Goal: Task Accomplishment & Management: Manage account settings

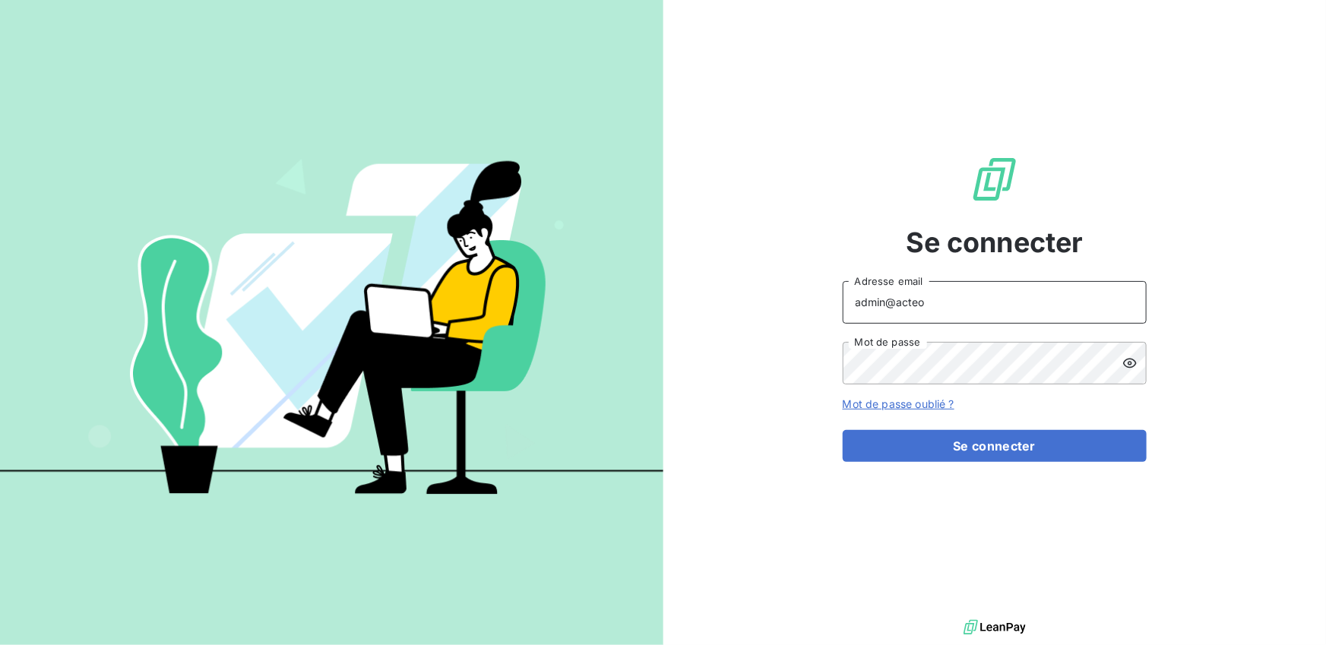
click at [934, 308] on input "admin@acteo" at bounding box center [995, 302] width 304 height 43
type input "admin@mywine"
click at [843, 430] on button "Se connecter" at bounding box center [995, 446] width 304 height 32
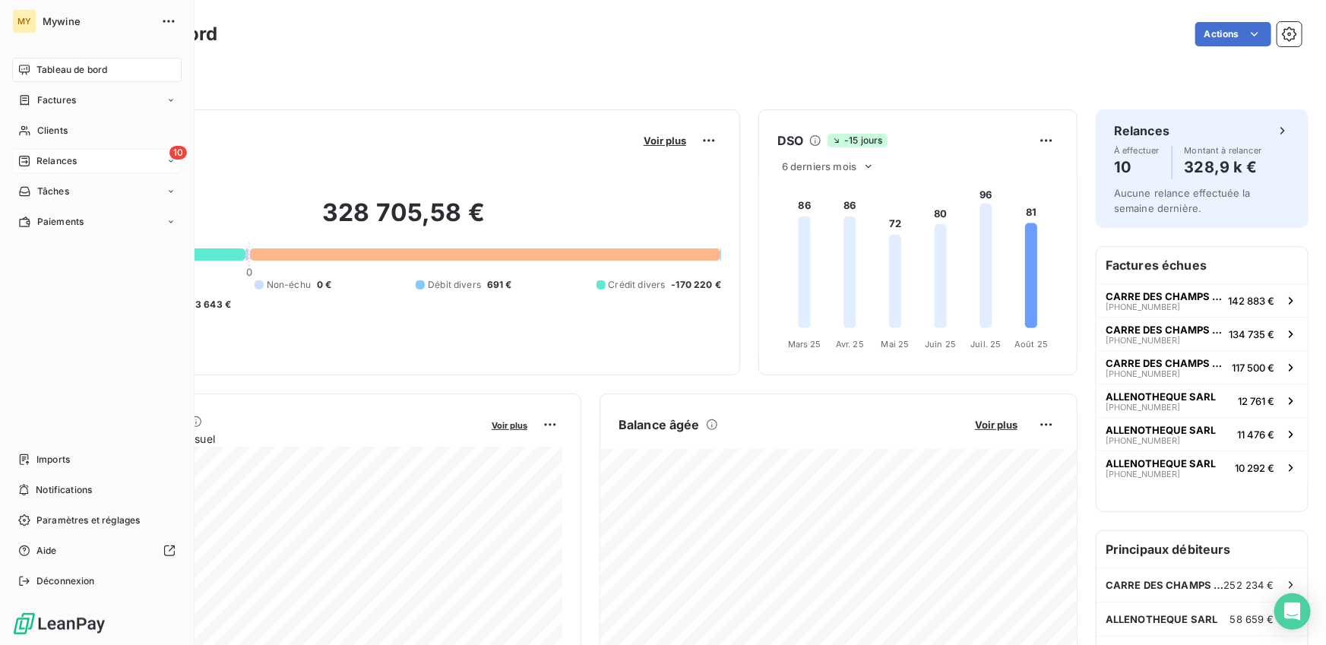
click at [56, 167] on span "Relances" at bounding box center [56, 161] width 40 height 14
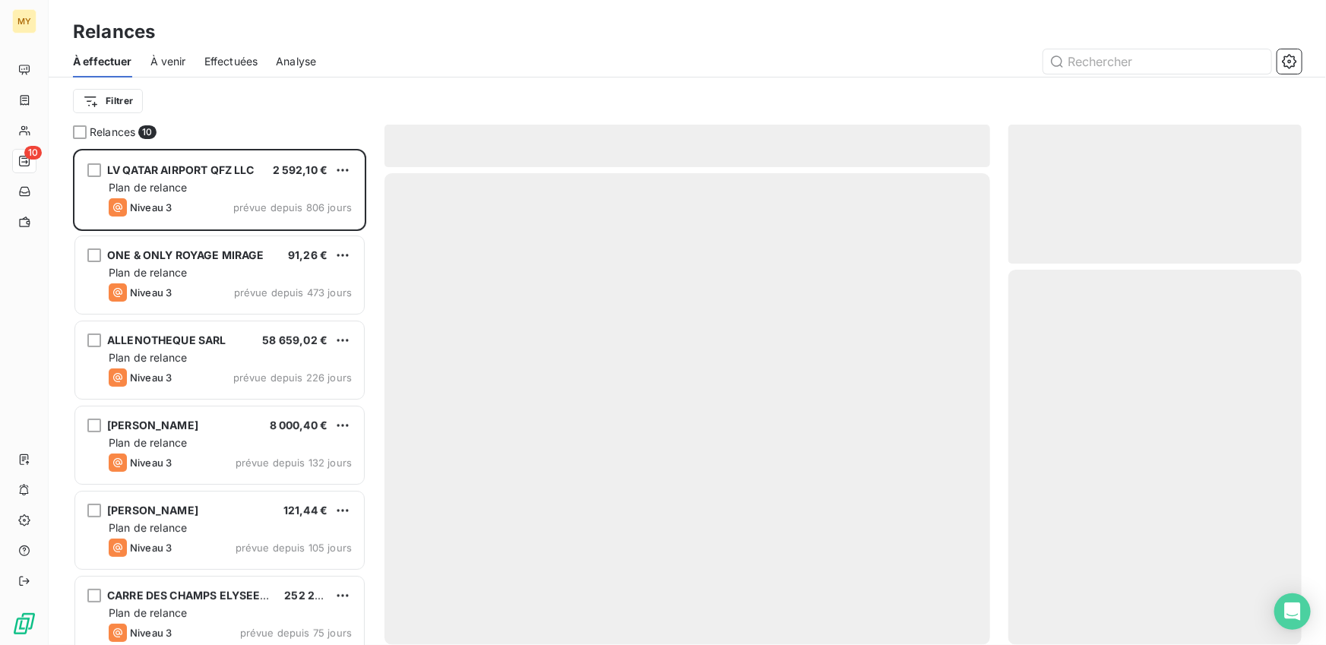
scroll to position [496, 293]
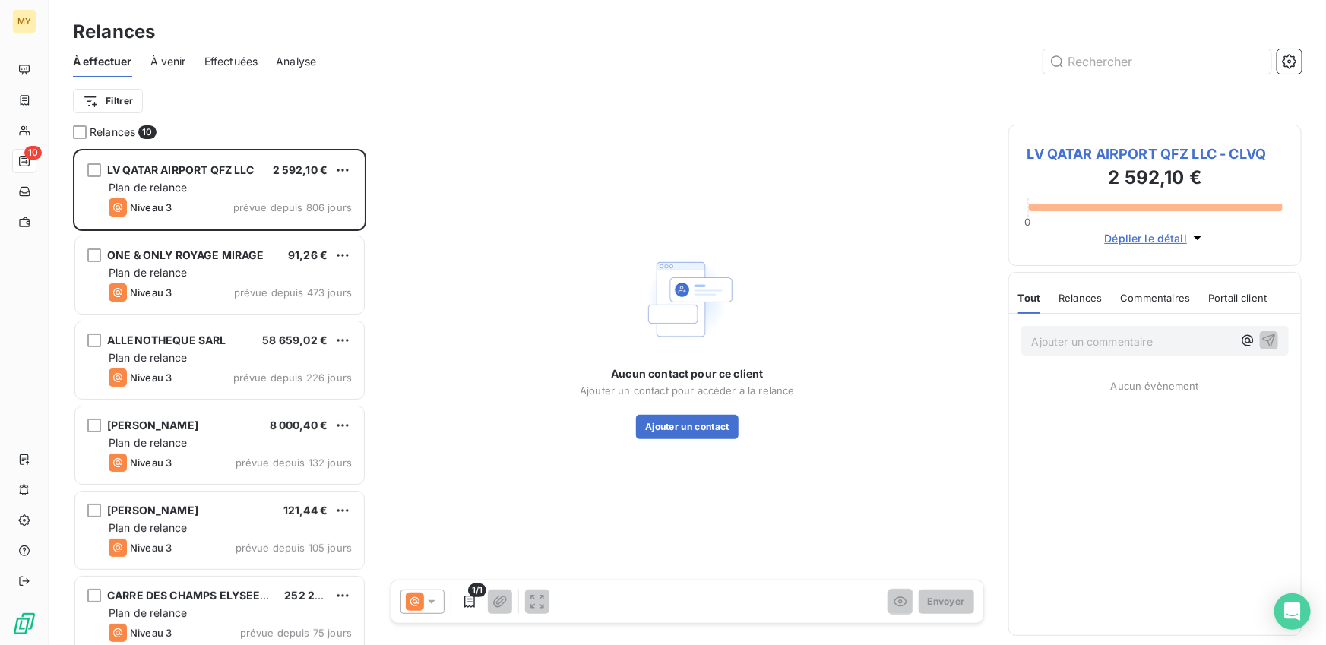
click at [220, 69] on div "Effectuées" at bounding box center [231, 62] width 54 height 32
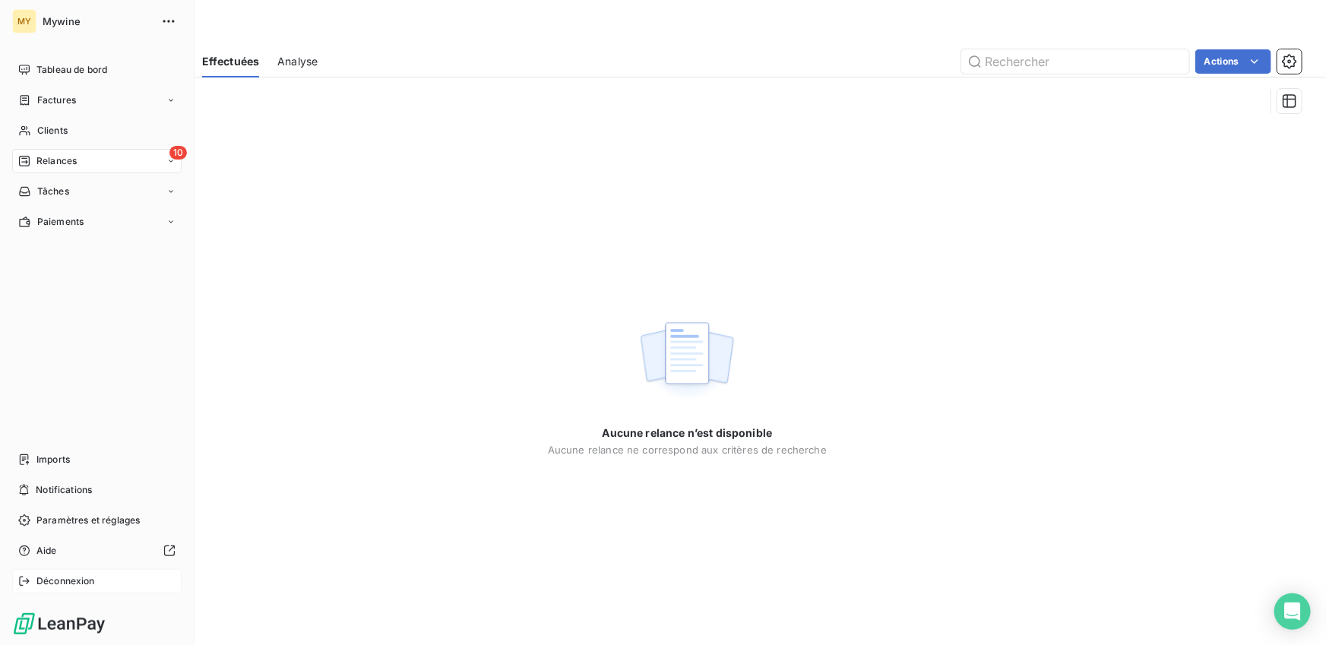
click at [33, 571] on div "Déconnexion" at bounding box center [96, 581] width 169 height 24
